Goal: Information Seeking & Learning: Learn about a topic

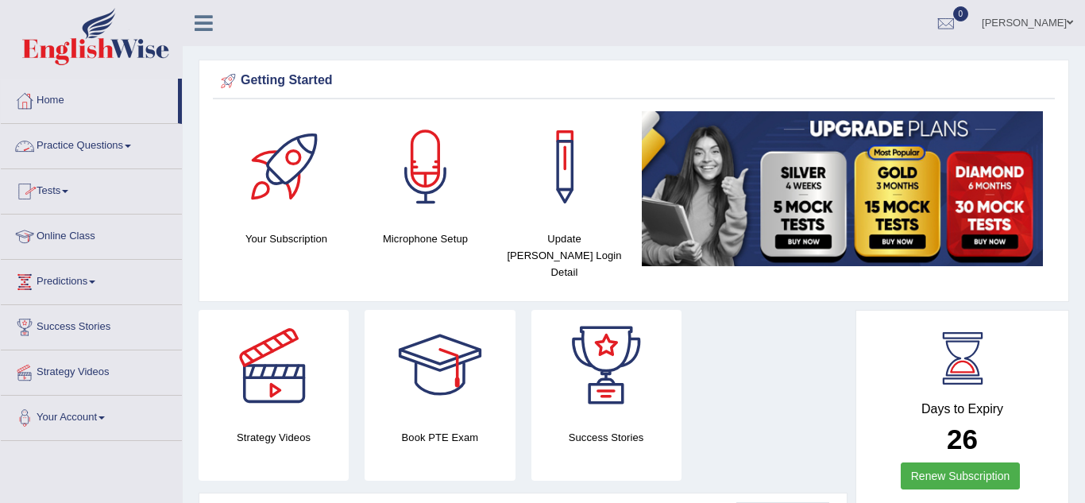
click at [63, 234] on link "Online Class" at bounding box center [91, 234] width 181 height 40
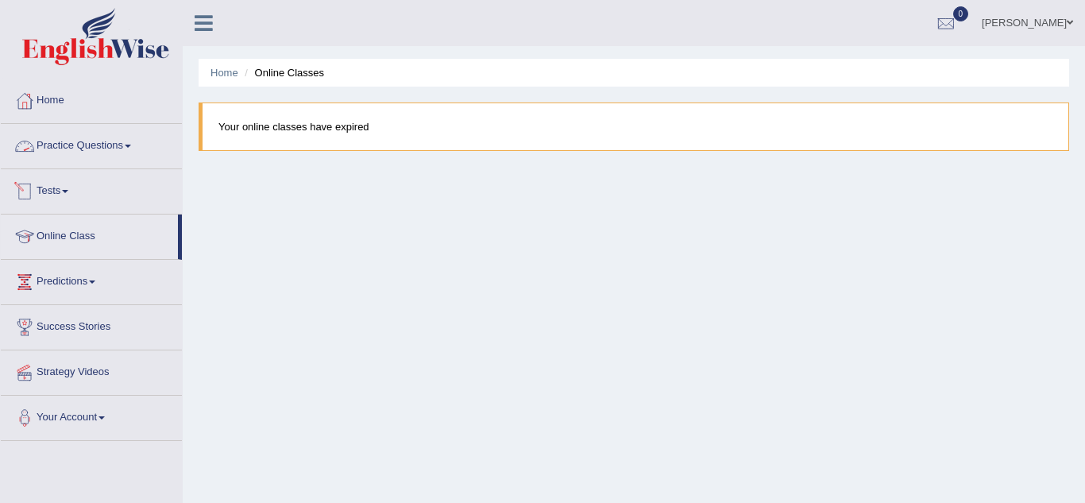
click at [240, 94] on div "Home Online Classes Your online classes have expired" at bounding box center [634, 397] width 902 height 794
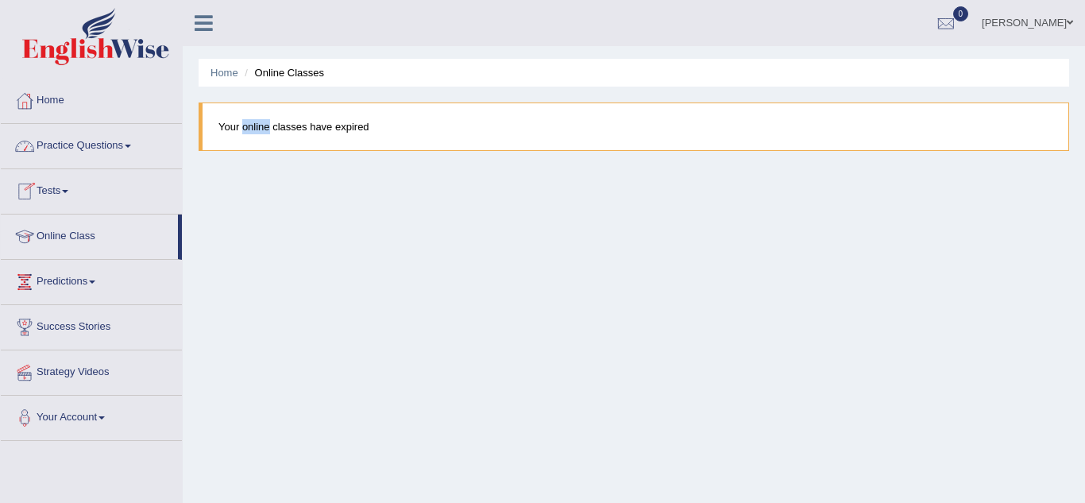
click at [240, 94] on div "Home Online Classes Your online classes have expired" at bounding box center [634, 397] width 902 height 794
click at [253, 129] on blockquote "Your online classes have expired" at bounding box center [634, 126] width 871 height 48
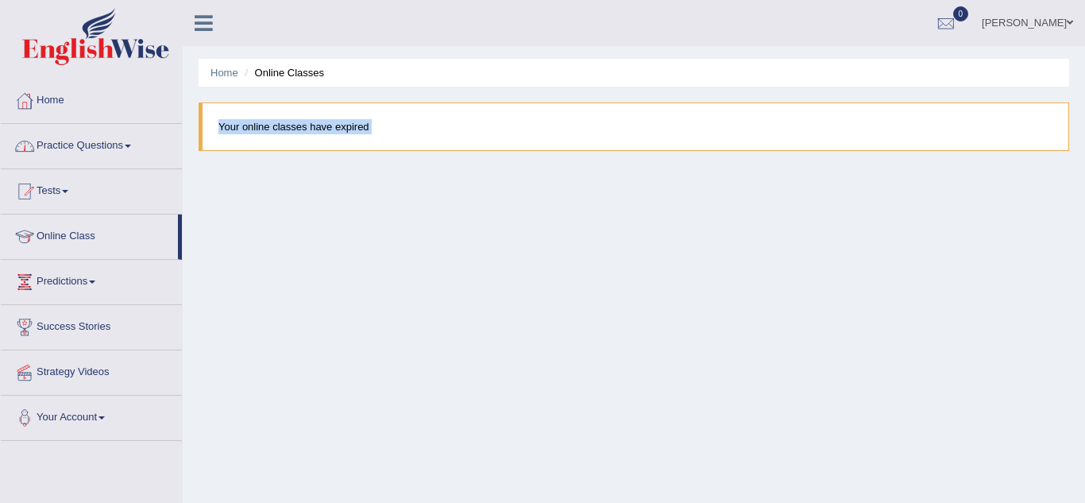
click at [70, 140] on link "Practice Questions" at bounding box center [91, 144] width 181 height 40
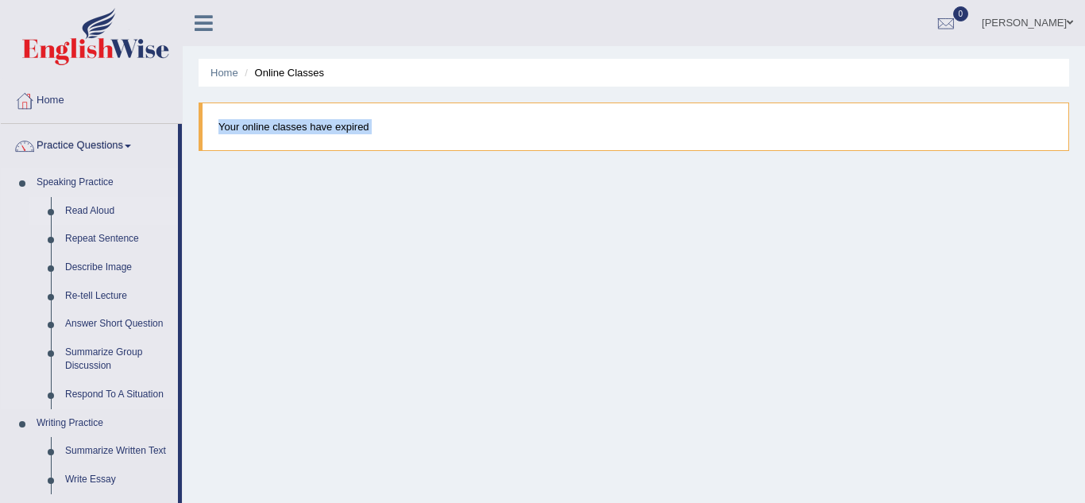
click at [91, 212] on link "Read Aloud" at bounding box center [118, 211] width 120 height 29
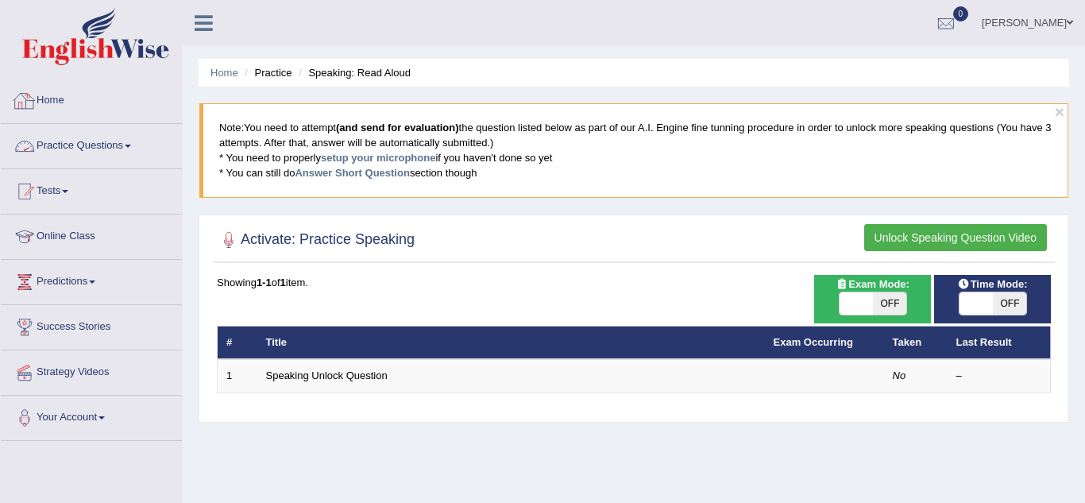
click at [27, 104] on div at bounding box center [25, 101] width 24 height 24
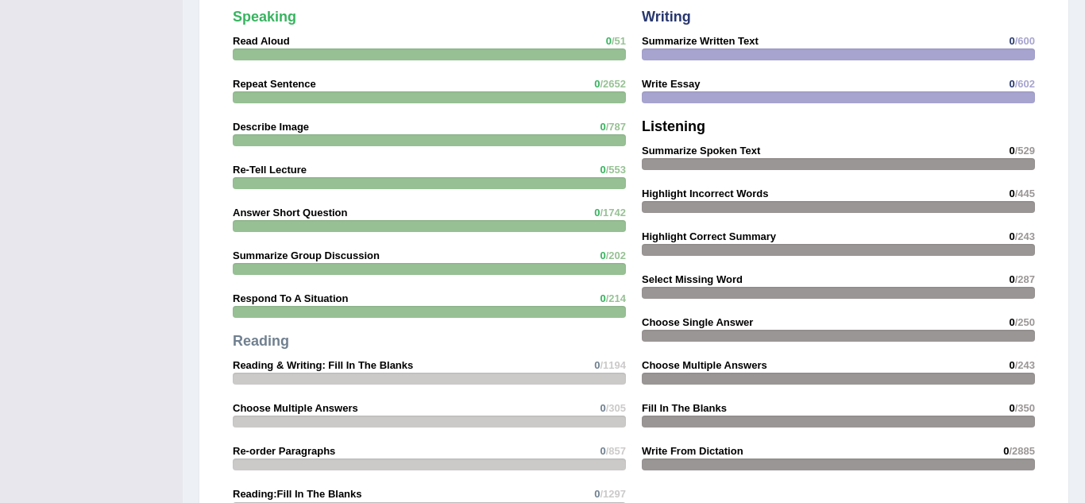
scroll to position [1751, 0]
